Goal: Transaction & Acquisition: Purchase product/service

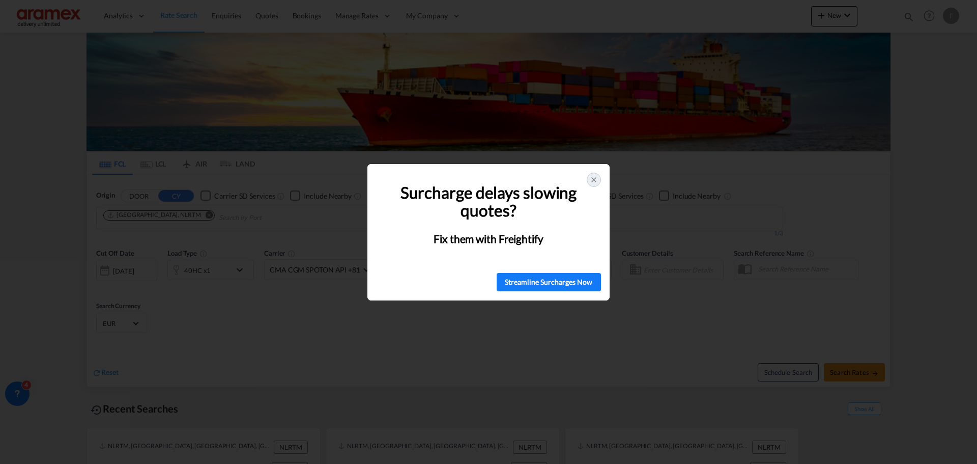
click at [589, 181] on div at bounding box center [594, 180] width 14 height 14
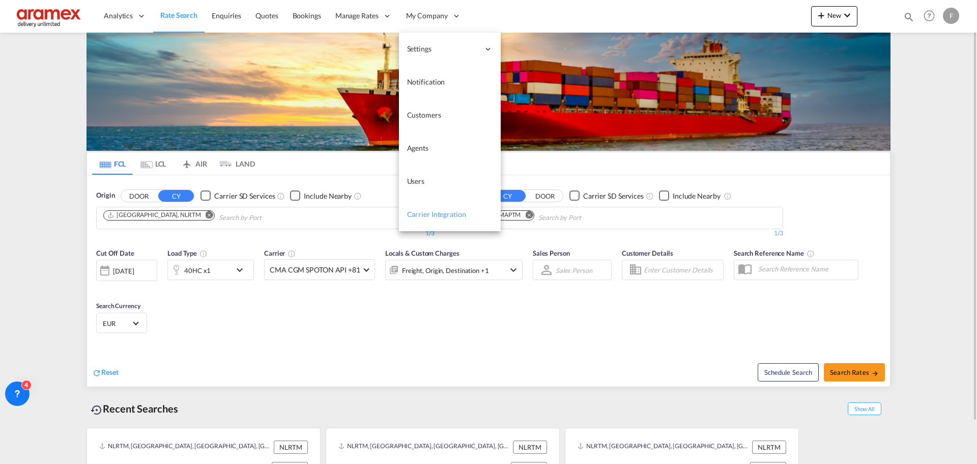
click at [443, 211] on span "Carrier Integration" at bounding box center [436, 214] width 59 height 9
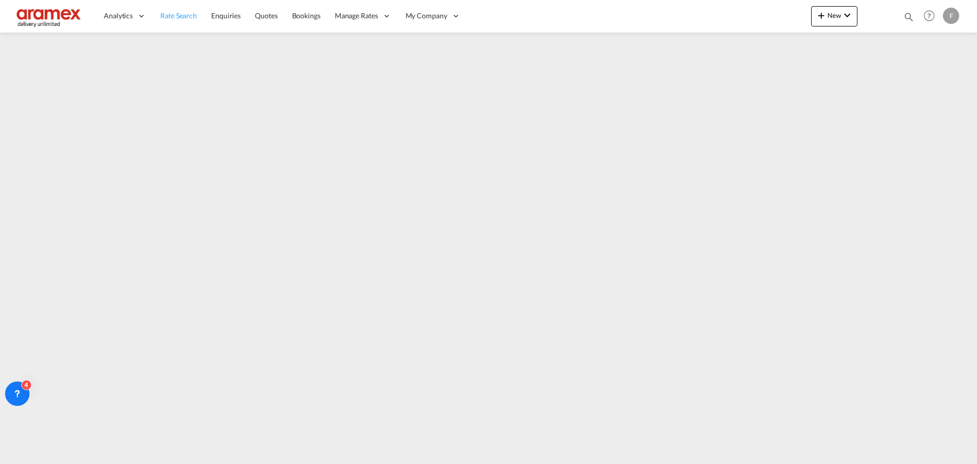
click at [191, 9] on link "Rate Search" at bounding box center [178, 15] width 51 height 33
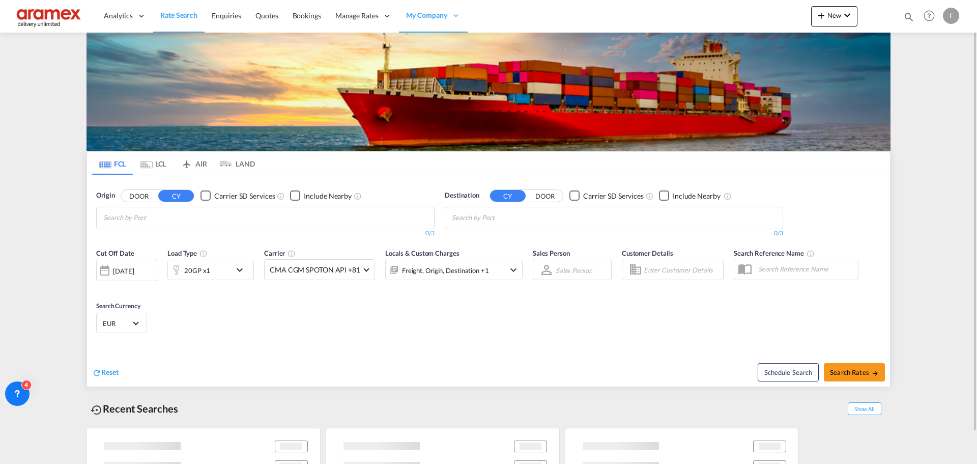
click at [200, 220] on input "Chips input." at bounding box center [151, 218] width 97 height 16
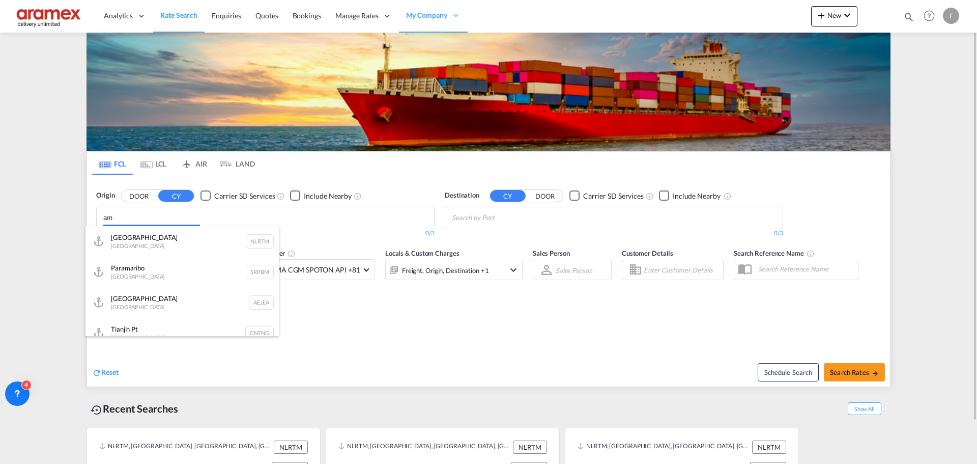
type input "a"
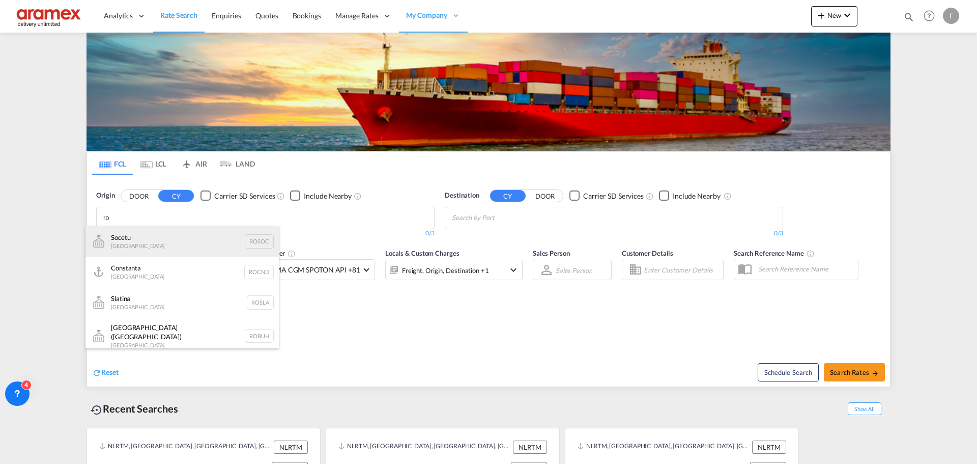
type input "ro"
click at [160, 232] on div "Socetu [GEOGRAPHIC_DATA] ROSOC" at bounding box center [182, 241] width 193 height 31
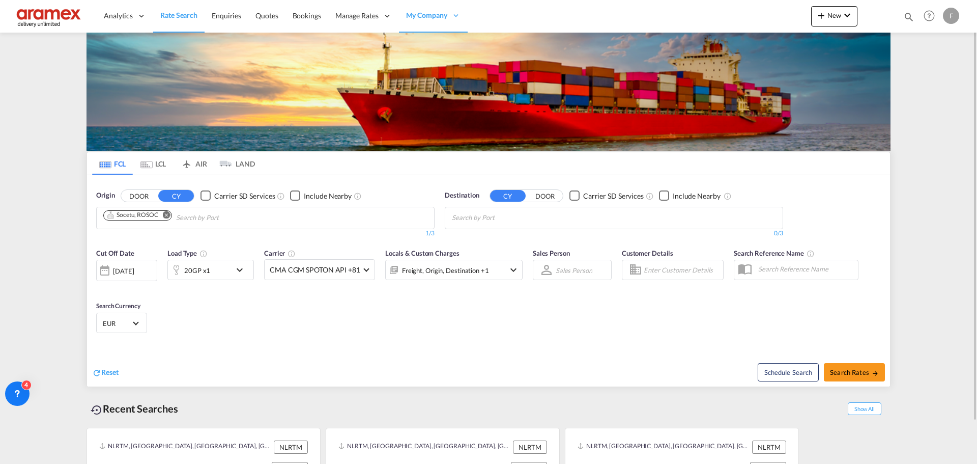
click at [168, 215] on md-icon "Remove" at bounding box center [167, 215] width 8 height 8
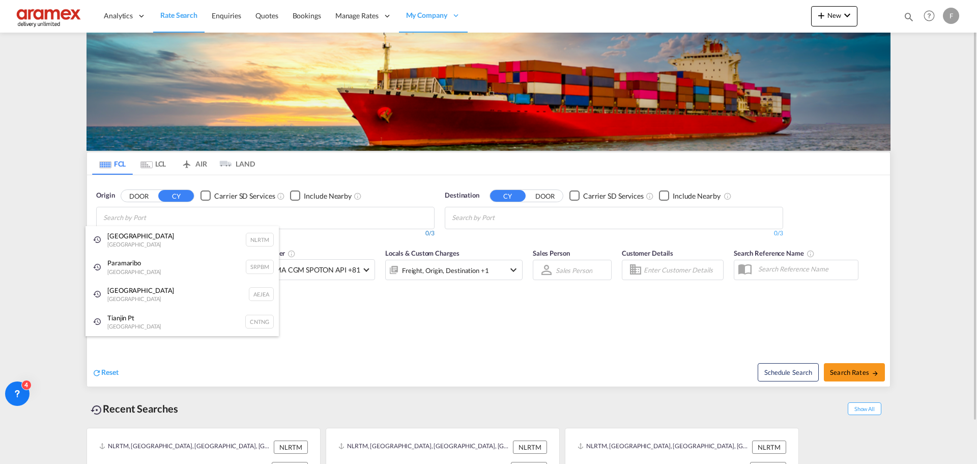
type input "t"
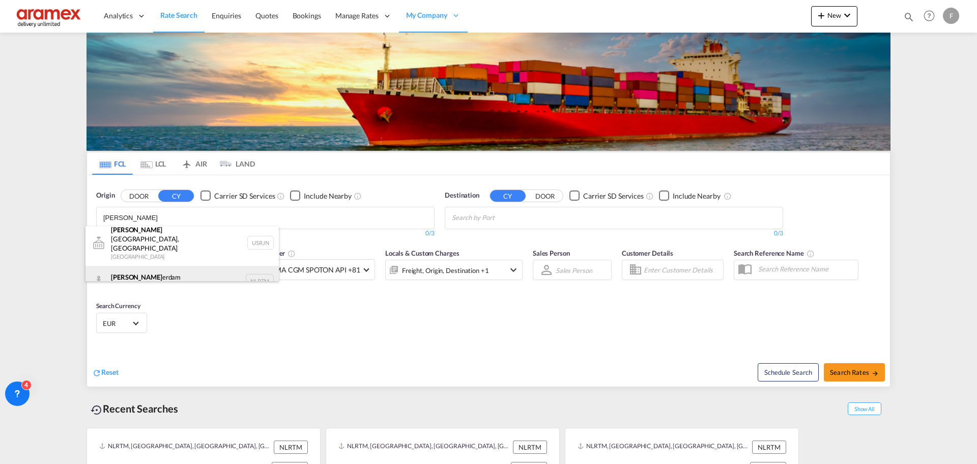
type input "[PERSON_NAME]"
click at [163, 268] on div "[PERSON_NAME] erdam [GEOGRAPHIC_DATA] NLRTM" at bounding box center [182, 281] width 193 height 31
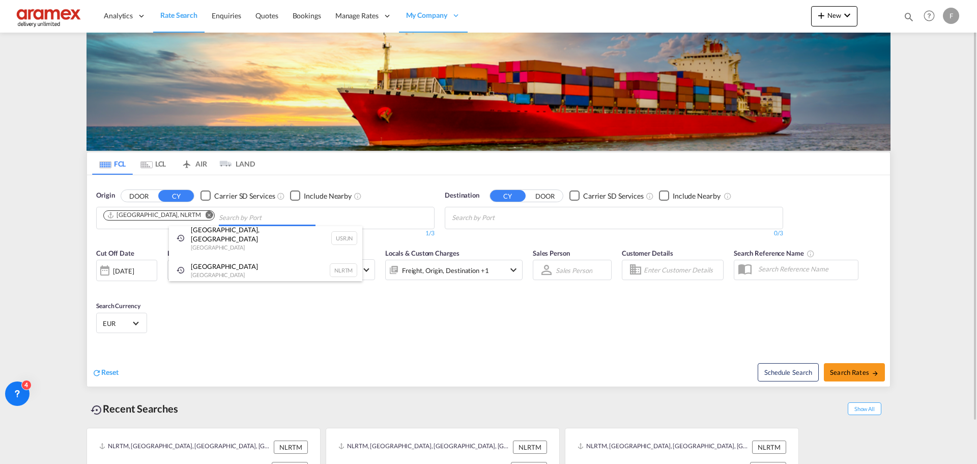
scroll to position [0, 0]
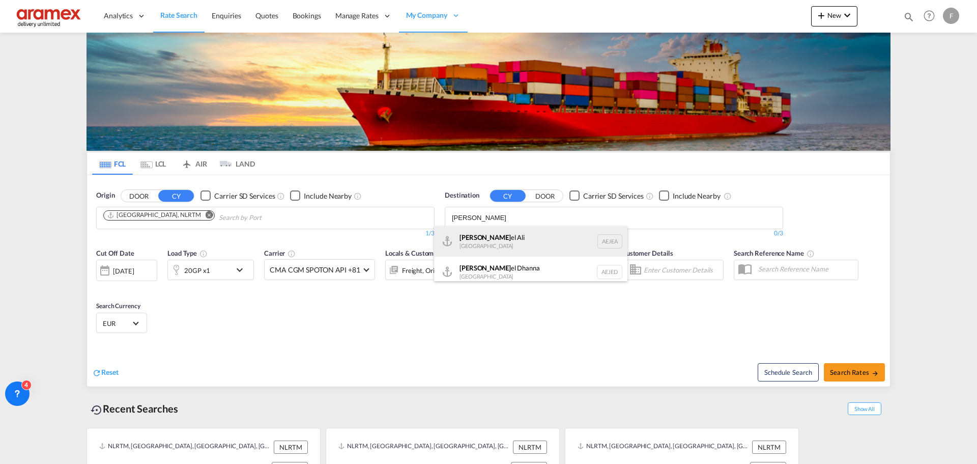
type input "[PERSON_NAME]"
click at [516, 242] on div "[PERSON_NAME] el Ali [GEOGRAPHIC_DATA] [GEOGRAPHIC_DATA]" at bounding box center [530, 241] width 193 height 31
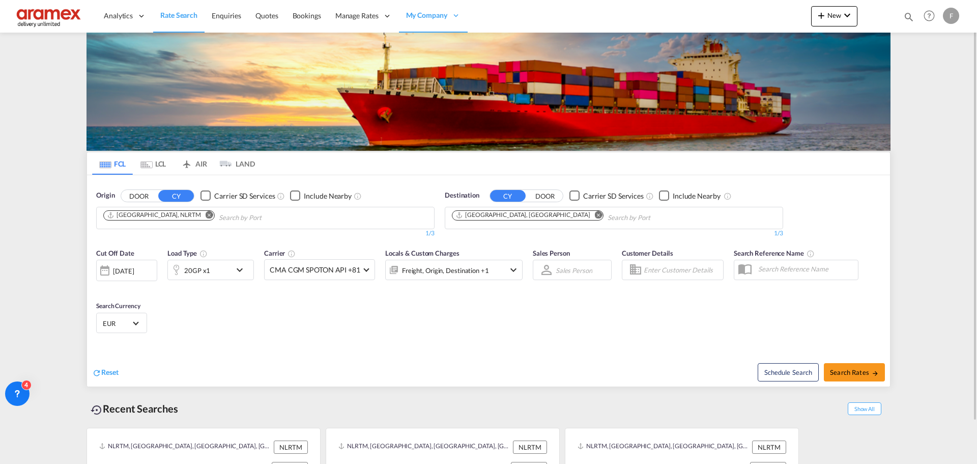
click at [234, 271] on md-icon "icon-chevron-down" at bounding box center [242, 270] width 17 height 12
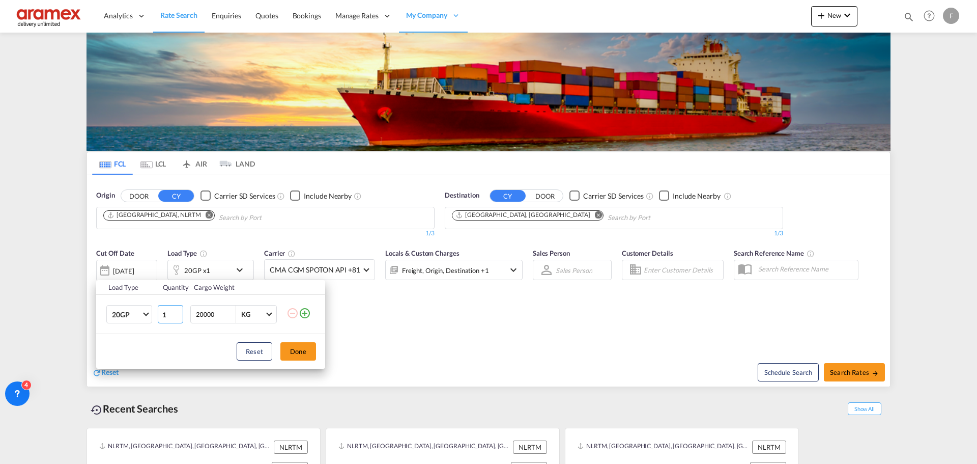
click at [161, 321] on input "1" at bounding box center [170, 314] width 25 height 18
click at [148, 318] on md-select-value "20GP" at bounding box center [131, 313] width 41 height 17
click at [136, 367] on md-option "40HC" at bounding box center [138, 363] width 69 height 24
click at [287, 349] on button "Done" at bounding box center [298, 351] width 36 height 18
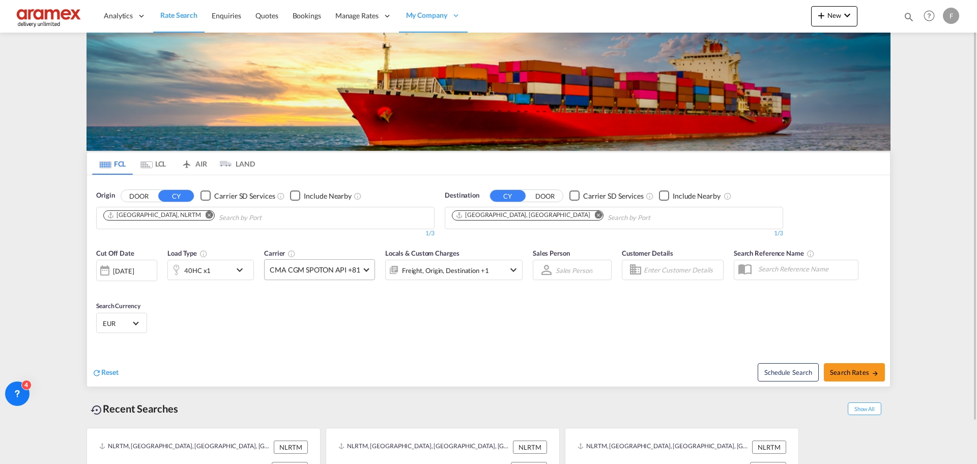
click at [335, 272] on span "CMA CGM SPOTON API +81" at bounding box center [315, 270] width 91 height 10
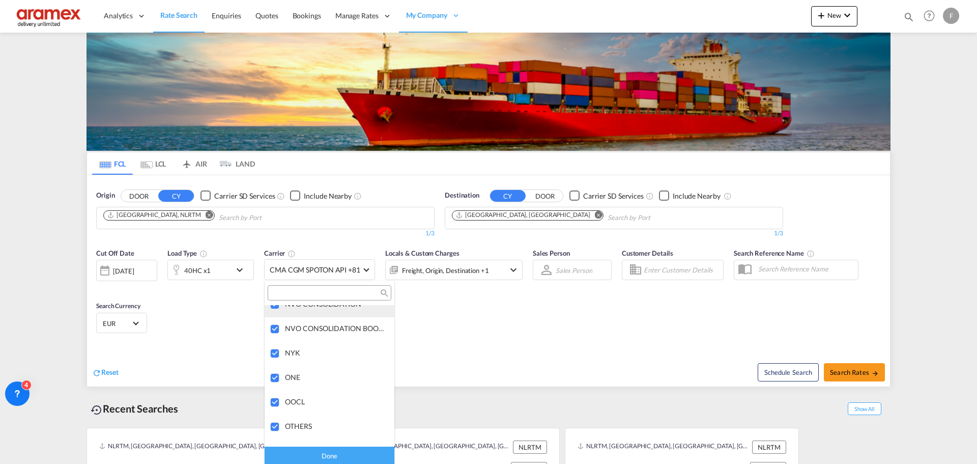
scroll to position [1833, 0]
click at [319, 291] on input "search" at bounding box center [325, 293] width 109 height 9
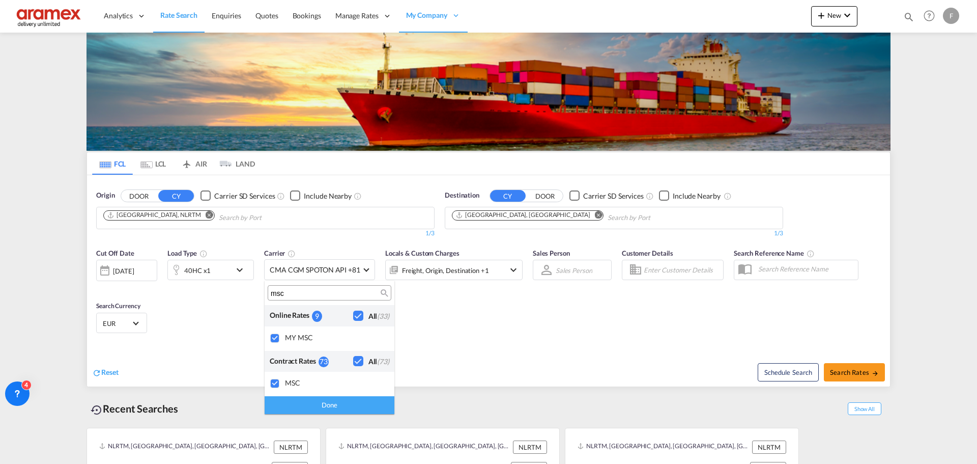
scroll to position [0, 0]
type input "msc"
click at [483, 320] on md-backdrop at bounding box center [488, 232] width 977 height 464
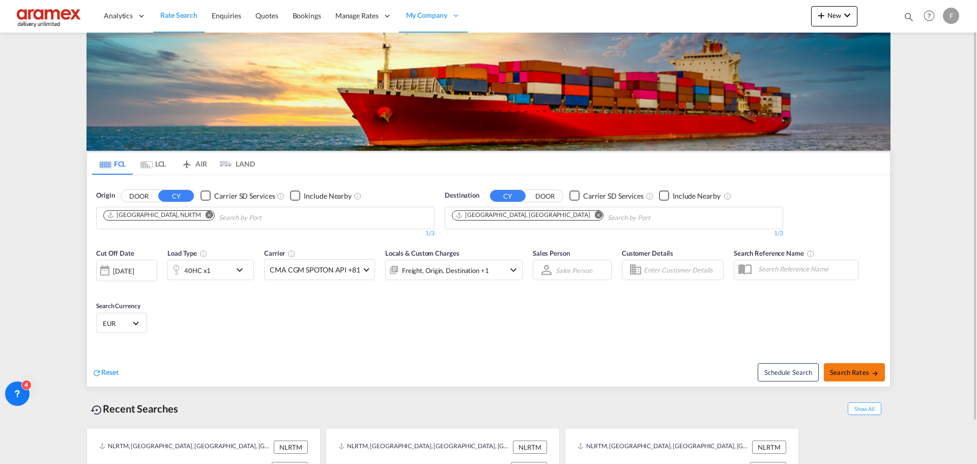
click at [861, 364] on button "Search Rates" at bounding box center [854, 372] width 61 height 18
type input "NLRTM to AEJEA / [DATE]"
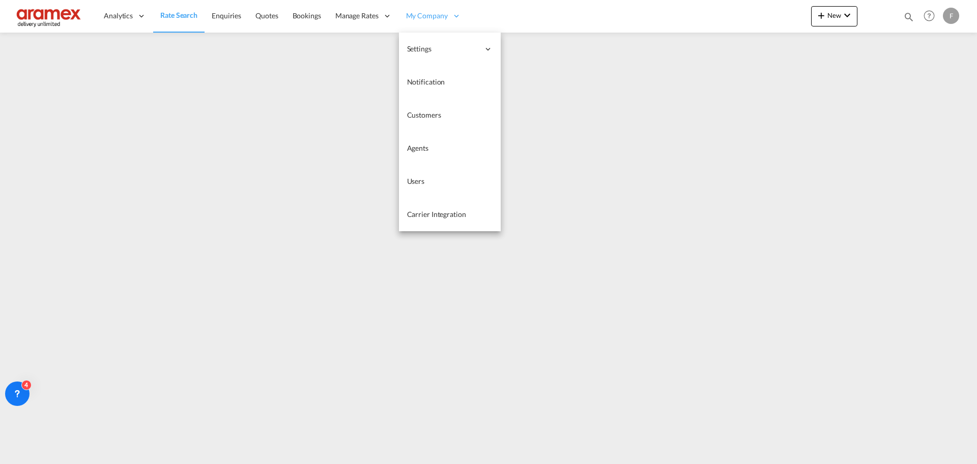
click at [440, 12] on span "My Company" at bounding box center [427, 16] width 42 height 10
click at [438, 205] on link "Carrier Integration" at bounding box center [450, 214] width 102 height 33
click at [446, 214] on span "Carrier Integration" at bounding box center [436, 213] width 59 height 9
click at [436, 19] on span "My Company" at bounding box center [427, 16] width 42 height 10
click at [426, 166] on link "Users" at bounding box center [450, 181] width 102 height 33
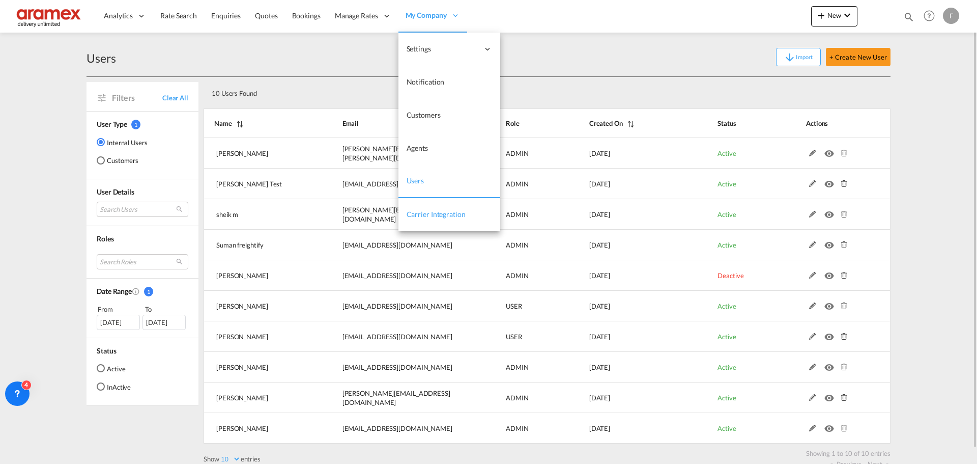
click at [434, 215] on span "Carrier Integration" at bounding box center [436, 214] width 59 height 9
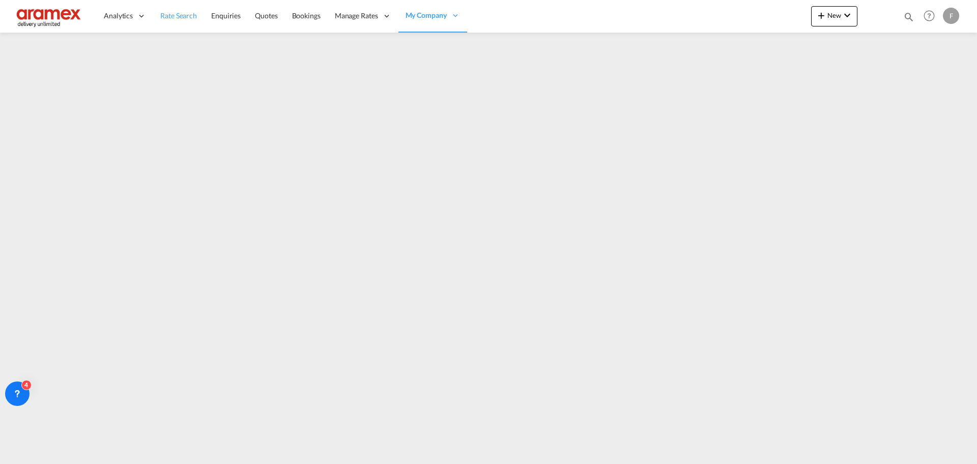
click at [188, 19] on span "Rate Search" at bounding box center [178, 15] width 37 height 9
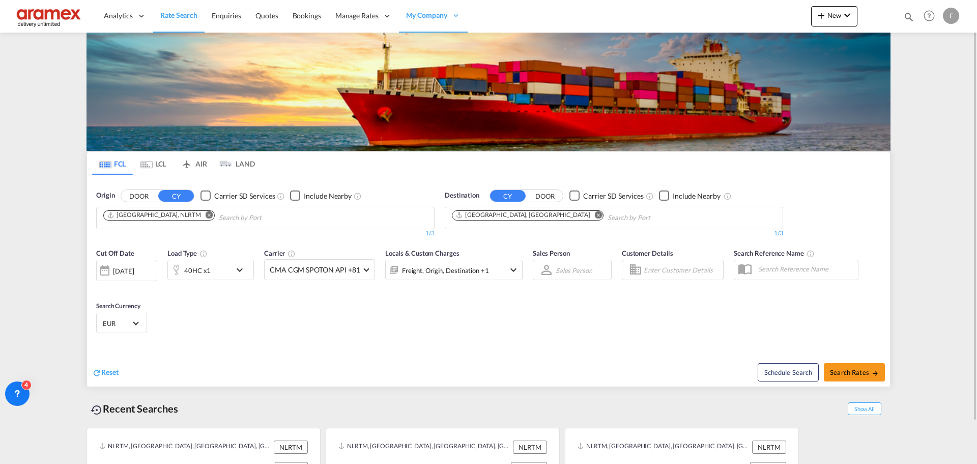
click at [302, 226] on md-chips "[GEOGRAPHIC_DATA], NLRTM" at bounding box center [265, 217] width 337 height 21
click at [301, 273] on span "CMA CGM SPOTON API +81" at bounding box center [315, 270] width 91 height 10
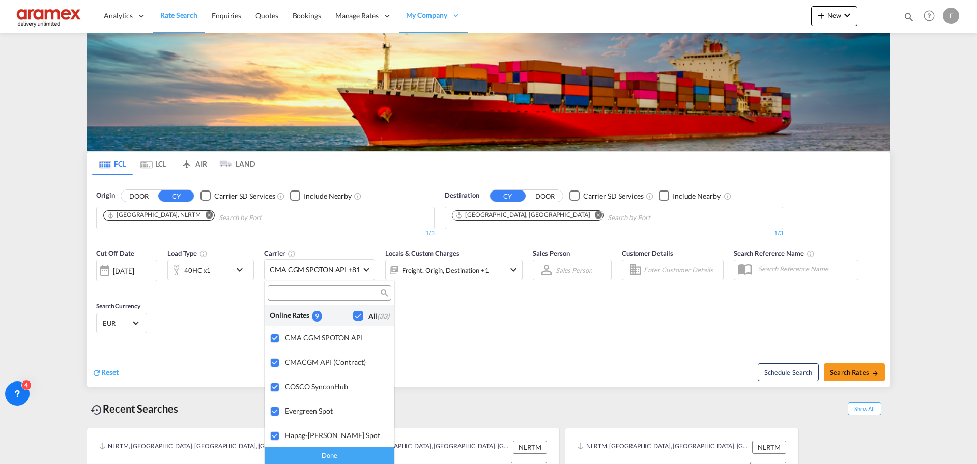
click at [353, 318] on div "Checkbox No Ink" at bounding box center [358, 316] width 10 height 10
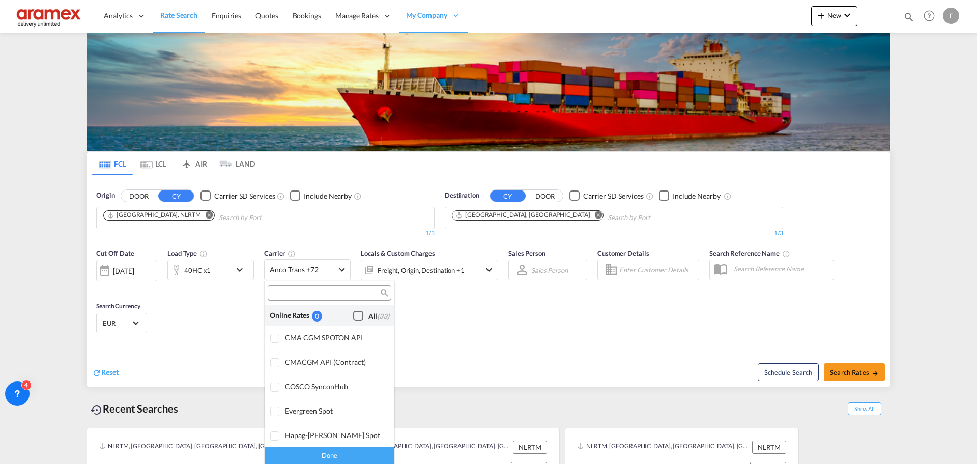
click at [335, 293] on input "search" at bounding box center [325, 293] width 109 height 9
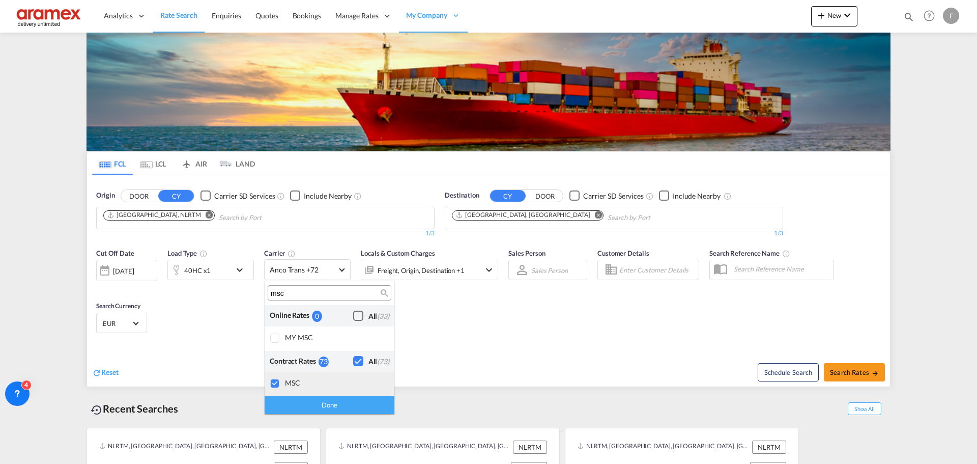
type input "msc"
click at [273, 384] on div at bounding box center [275, 384] width 10 height 10
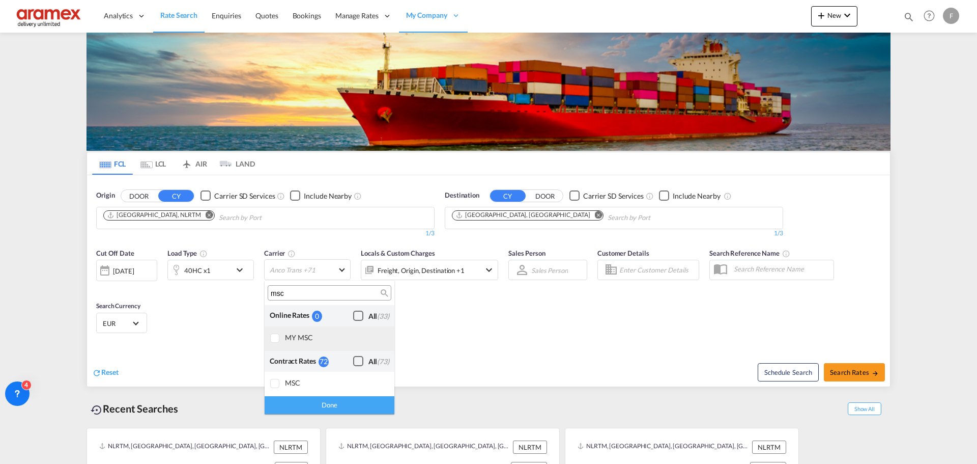
click at [272, 338] on div at bounding box center [275, 338] width 10 height 10
click at [346, 416] on md-backdrop at bounding box center [488, 232] width 977 height 464
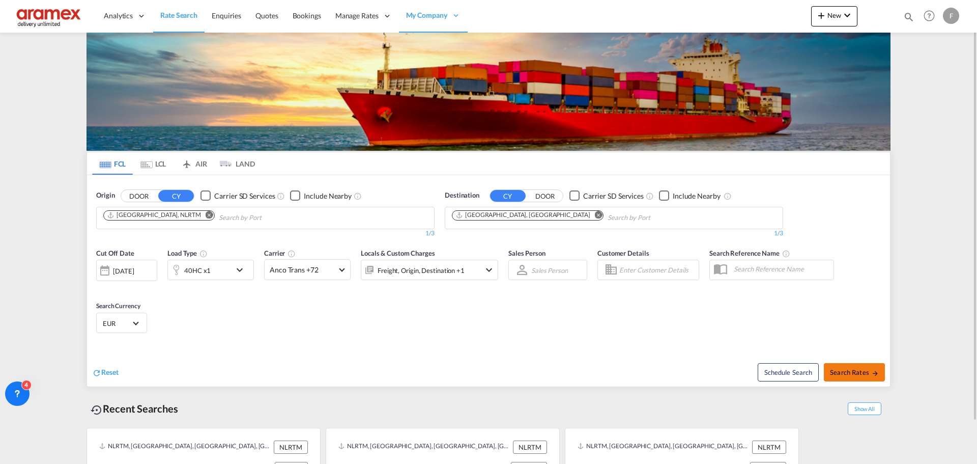
click at [861, 369] on span "Search Rates" at bounding box center [854, 372] width 49 height 8
type input "NLRTM to AEJEA / [DATE]"
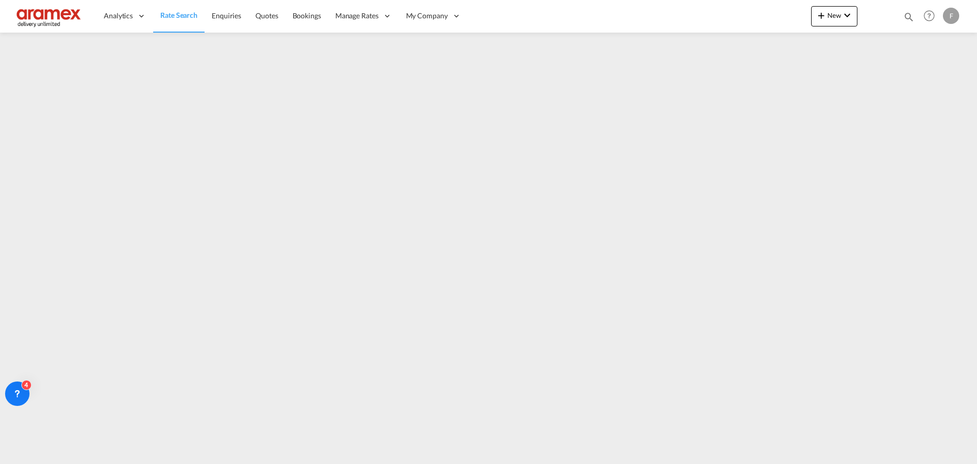
click at [173, 18] on span "Rate Search" at bounding box center [178, 15] width 37 height 9
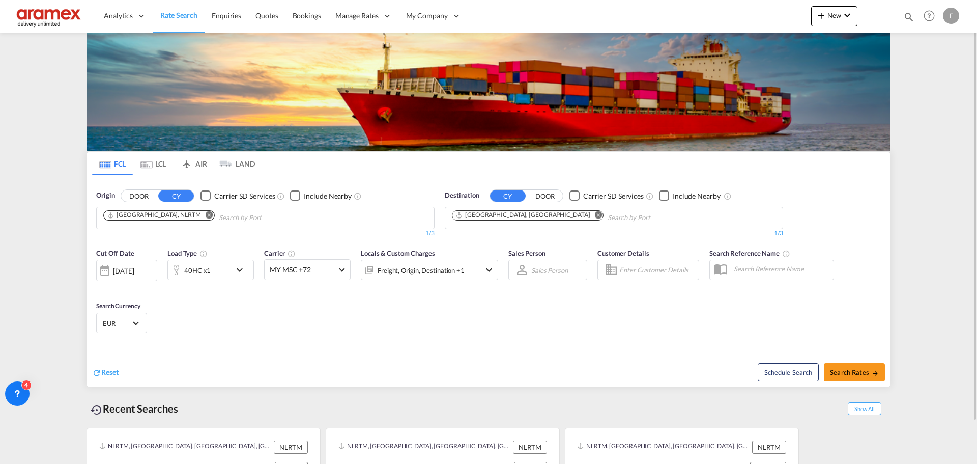
click at [219, 223] on input "Chips input." at bounding box center [267, 218] width 97 height 16
click at [595, 215] on md-icon "Remove" at bounding box center [599, 215] width 8 height 8
click at [517, 217] on body "Analytics Reports Dashboard Rate Search Enquiries Quotes Bookings" at bounding box center [488, 232] width 977 height 464
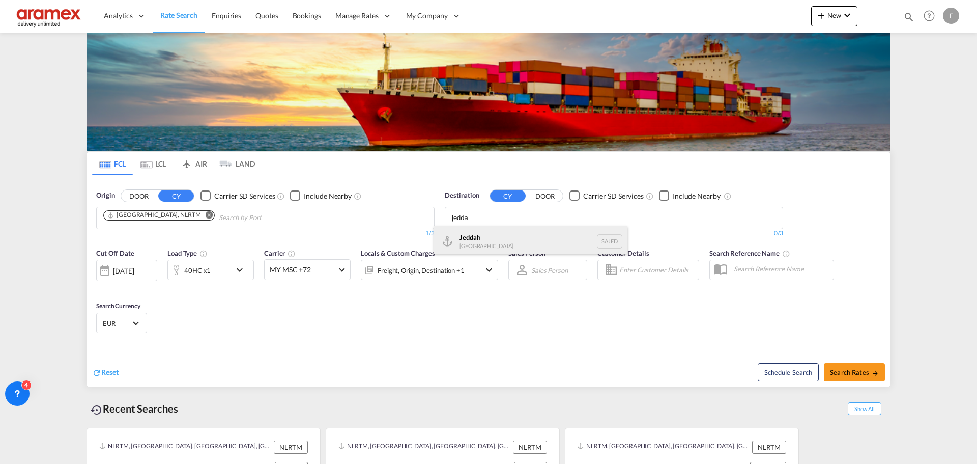
type input "jedda"
click at [495, 250] on div "Jedda h [GEOGRAPHIC_DATA] SAJED" at bounding box center [530, 241] width 193 height 31
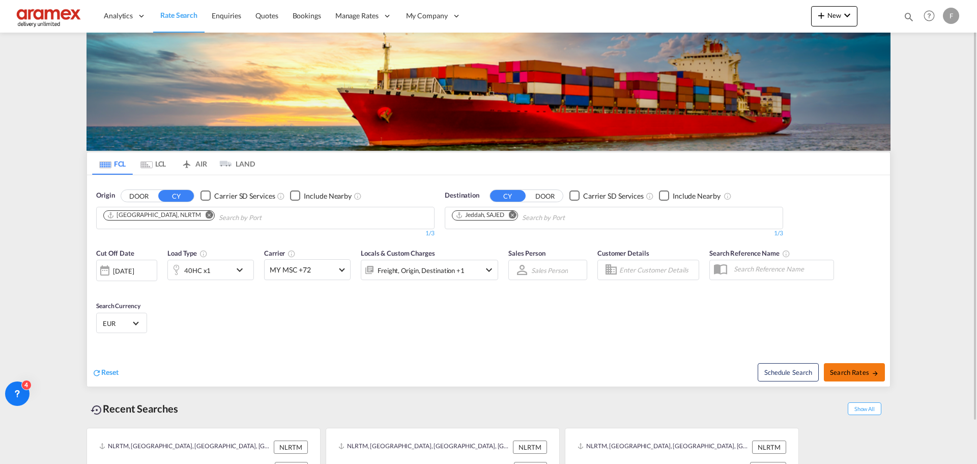
click at [836, 371] on span "Search Rates" at bounding box center [854, 372] width 49 height 8
type input "NLRTM to SAJED / [DATE]"
